Goal: Task Accomplishment & Management: Use online tool/utility

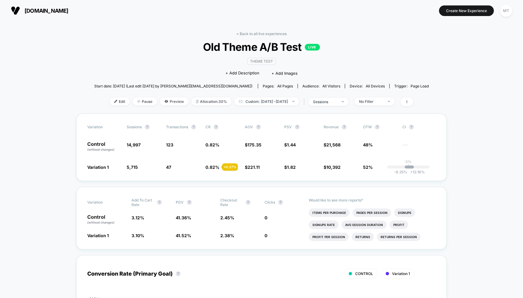
click at [131, 60] on div "< Back to all live experiences Old Theme A/B Test LIVE Theme Test Click to edit…" at bounding box center [261, 73] width 334 height 82
click at [160, 102] on span "Preview" at bounding box center [174, 102] width 28 height 8
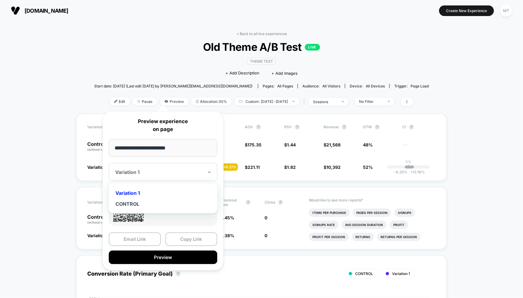
click at [150, 172] on div at bounding box center [159, 172] width 88 height 6
click at [136, 200] on div "CONTROL" at bounding box center [163, 204] width 102 height 11
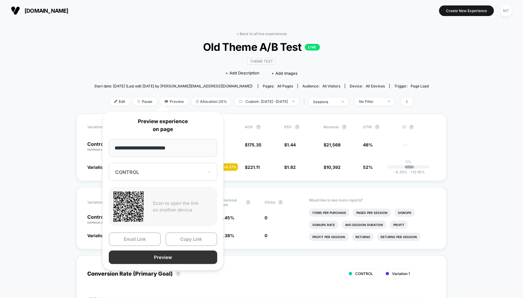
click at [165, 258] on button "Preview" at bounding box center [163, 258] width 108 height 14
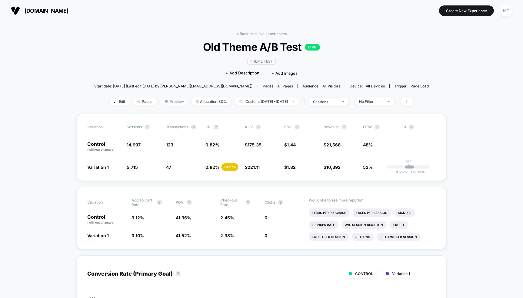
click at [164, 102] on span "Preview" at bounding box center [174, 102] width 28 height 8
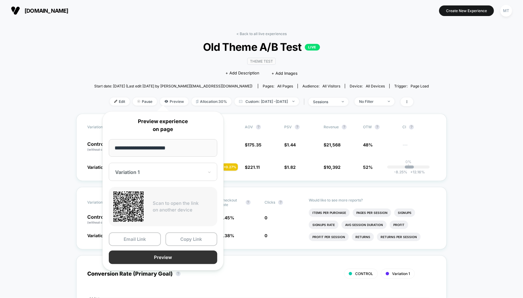
click at [171, 256] on button "Preview" at bounding box center [163, 258] width 108 height 14
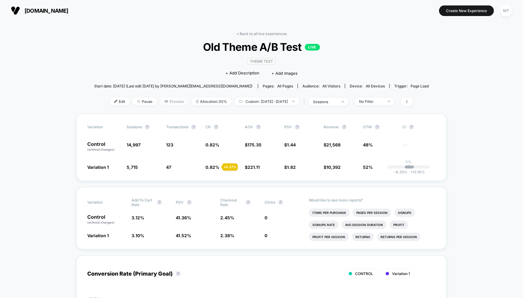
click at [161, 101] on span "Preview" at bounding box center [174, 102] width 28 height 8
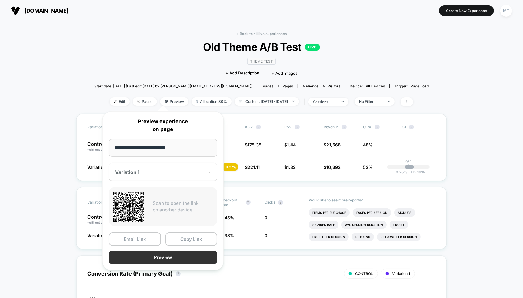
click at [172, 257] on button "Preview" at bounding box center [163, 258] width 108 height 14
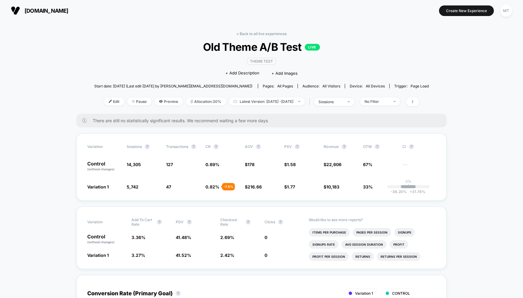
click at [155, 103] on span "Preview" at bounding box center [169, 102] width 28 height 8
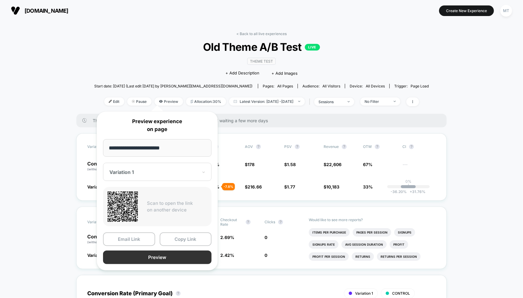
click at [171, 257] on button "Preview" at bounding box center [157, 258] width 108 height 14
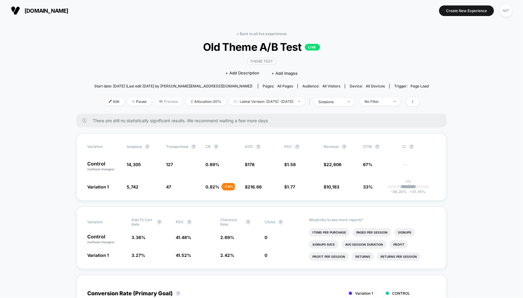
click at [162, 102] on span "Preview" at bounding box center [169, 102] width 28 height 8
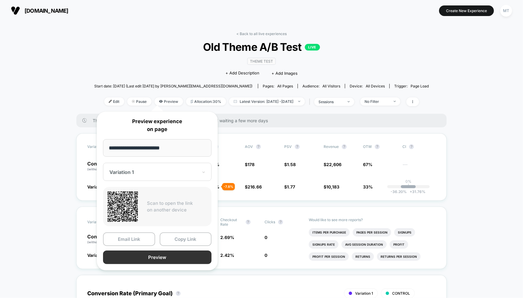
click at [156, 257] on button "Preview" at bounding box center [157, 258] width 108 height 14
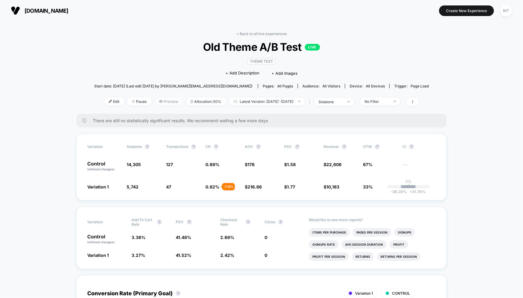
click at [158, 104] on span "Preview" at bounding box center [169, 102] width 28 height 8
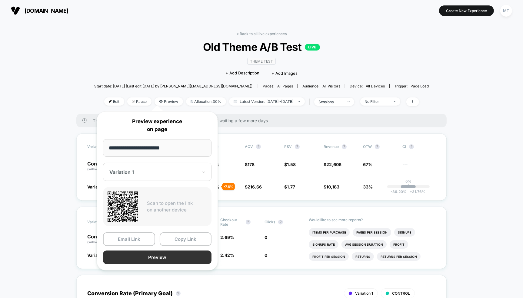
click at [162, 257] on button "Preview" at bounding box center [157, 258] width 108 height 14
